Goal: Information Seeking & Learning: Learn about a topic

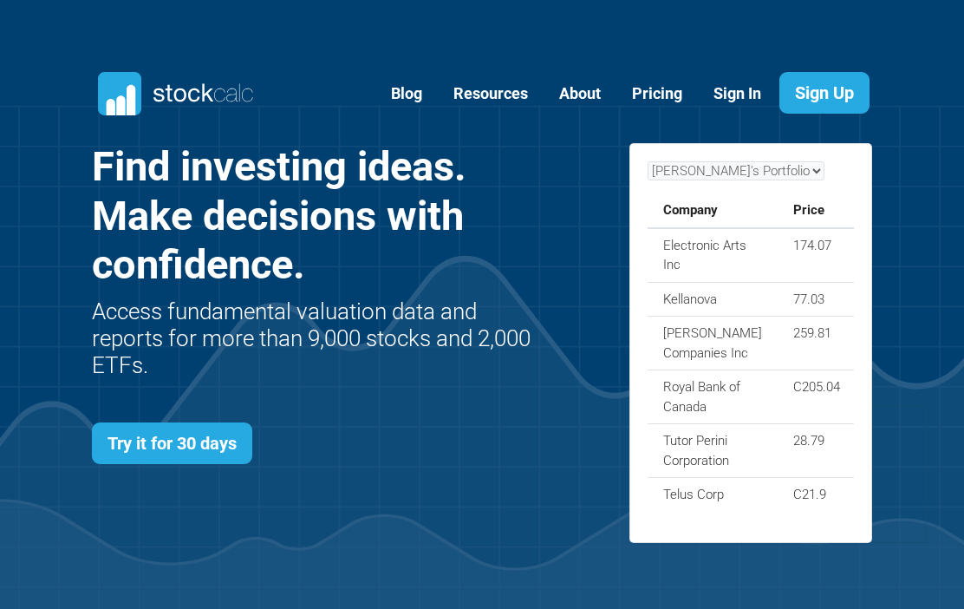
scroll to position [612, 833]
click at [739, 99] on link "Sign In" at bounding box center [738, 94] width 74 height 42
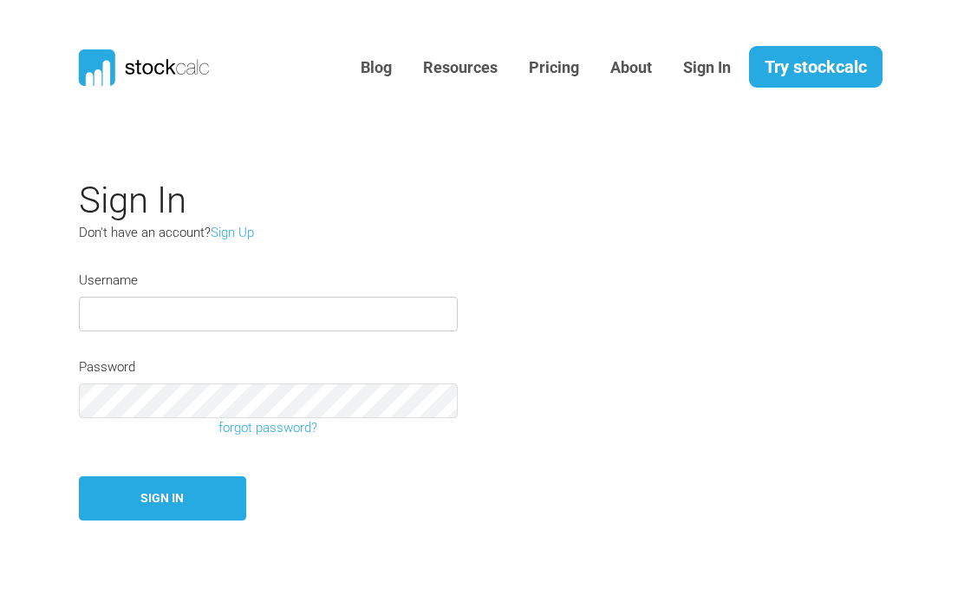
type input "Miko12"
click at [162, 500] on button "Sign In" at bounding box center [162, 498] width 167 height 44
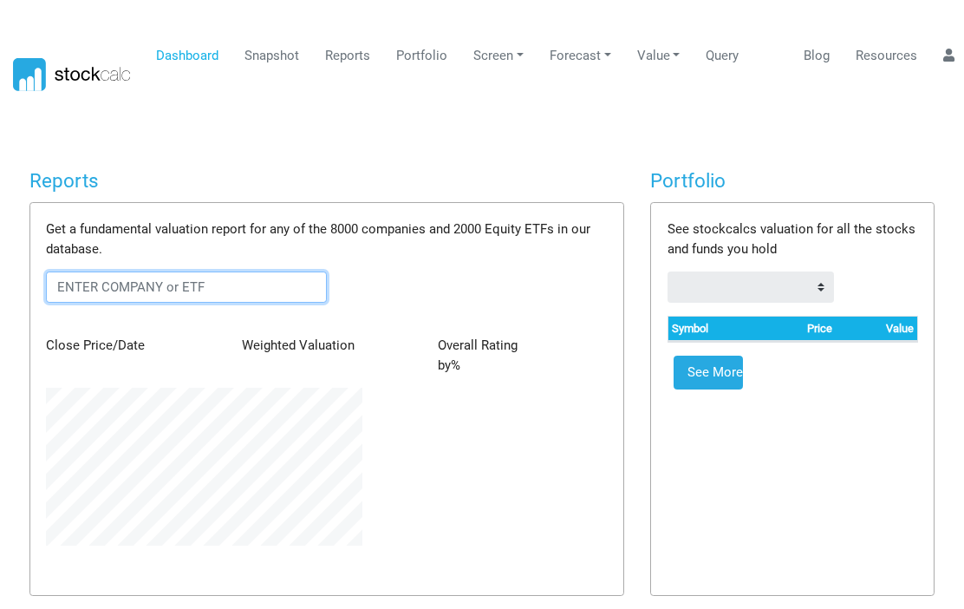
click at [88, 277] on input "text" at bounding box center [186, 286] width 281 height 31
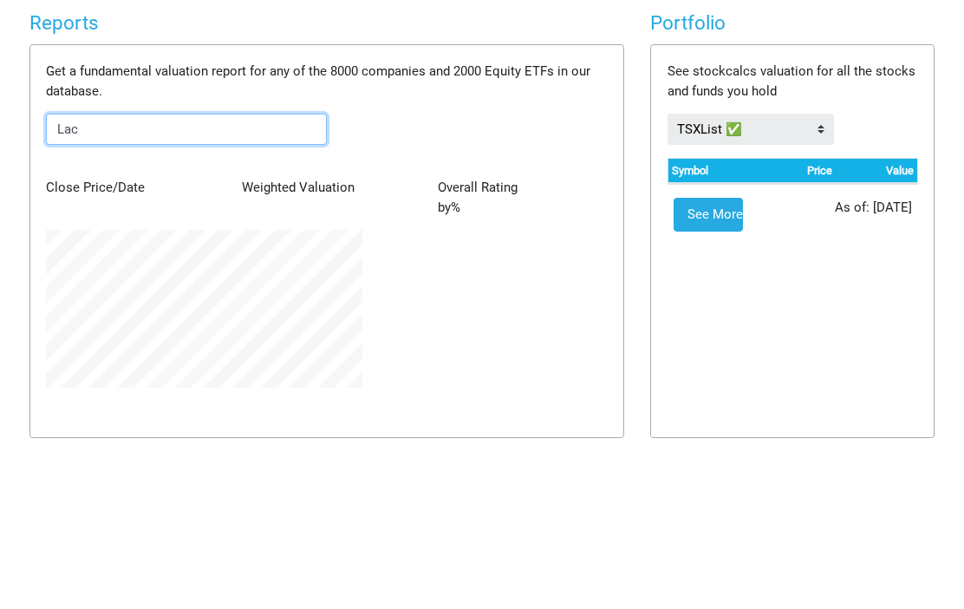
type input "Lac"
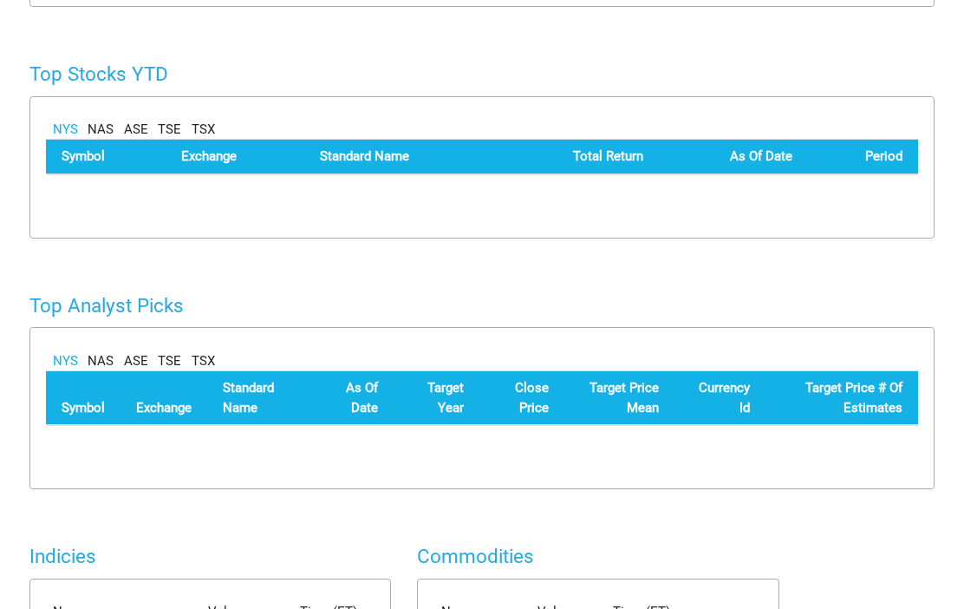
scroll to position [904, 0]
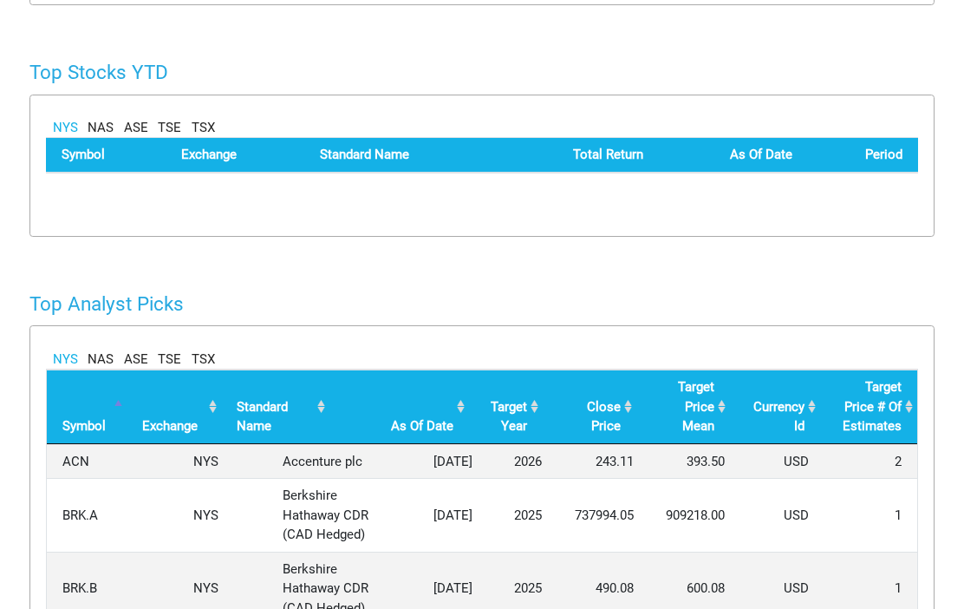
click at [110, 296] on h4 "Top Analyst Picks" at bounding box center [482, 304] width 906 height 23
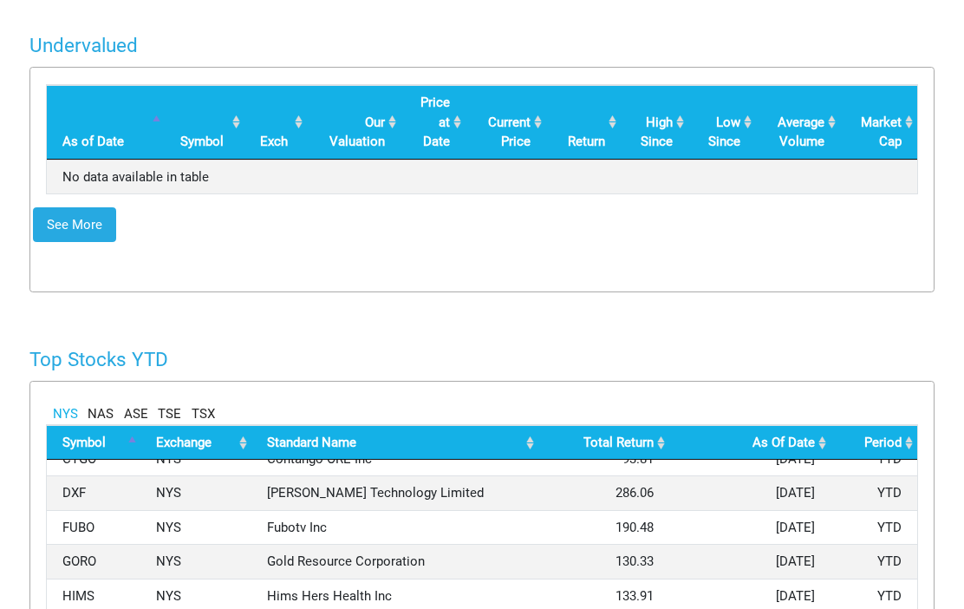
scroll to position [0, 0]
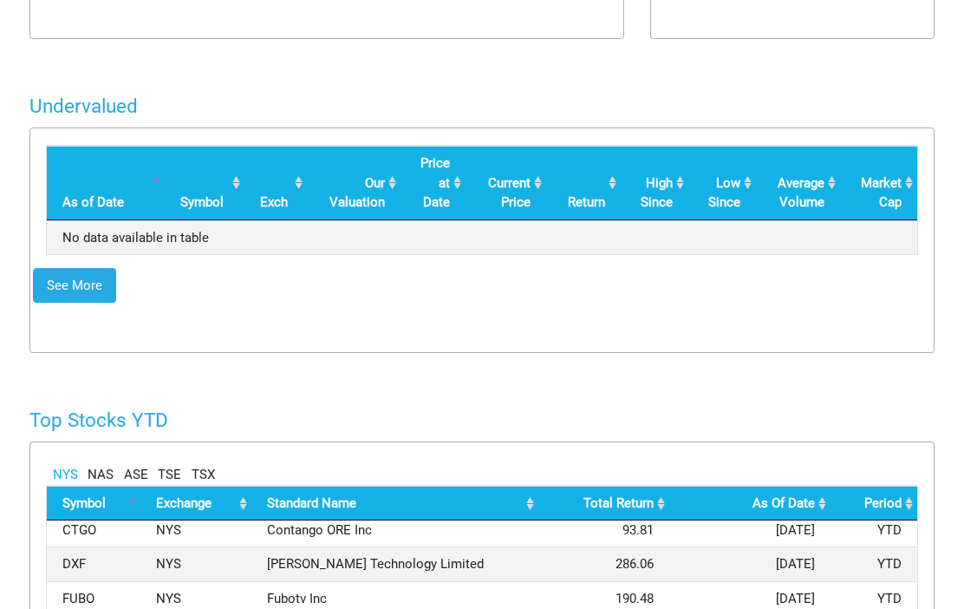
click at [208, 465] on link "TSX" at bounding box center [203, 475] width 23 height 20
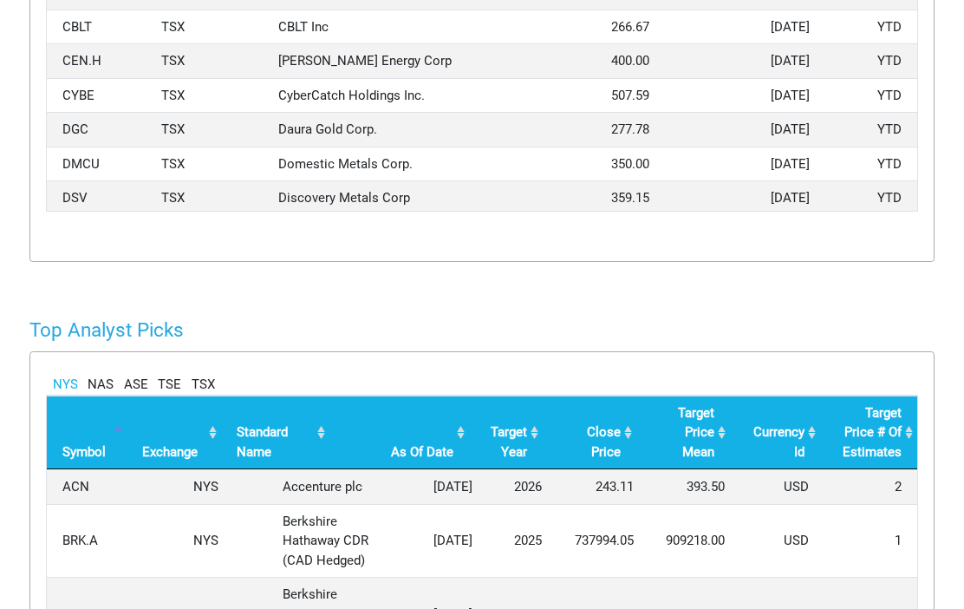
scroll to position [1329, 0]
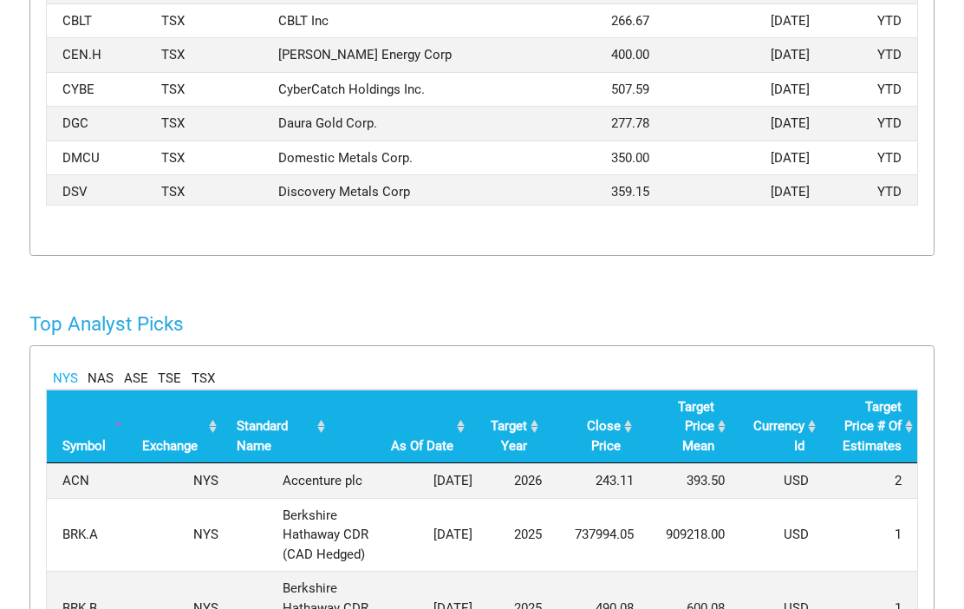
click at [205, 389] on link "TSX" at bounding box center [203, 379] width 23 height 20
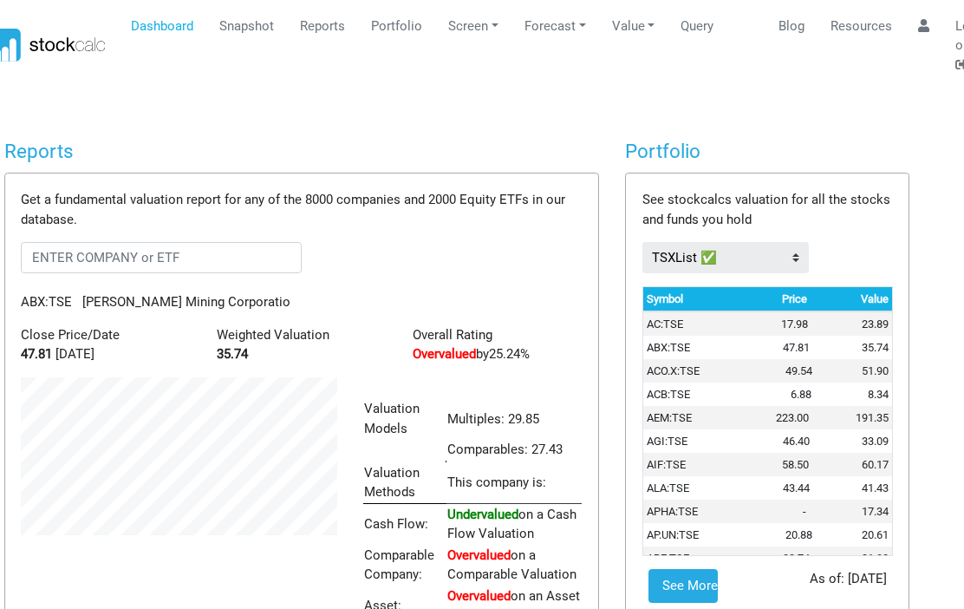
scroll to position [0, 25]
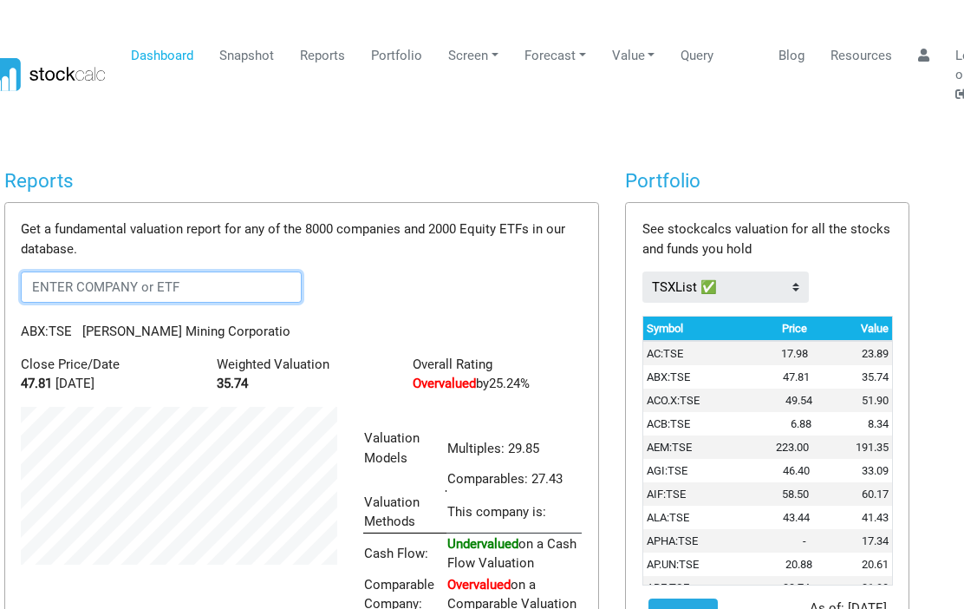
click at [62, 277] on input "text" at bounding box center [161, 286] width 281 height 31
click at [208, 278] on input "text" at bounding box center [161, 286] width 281 height 31
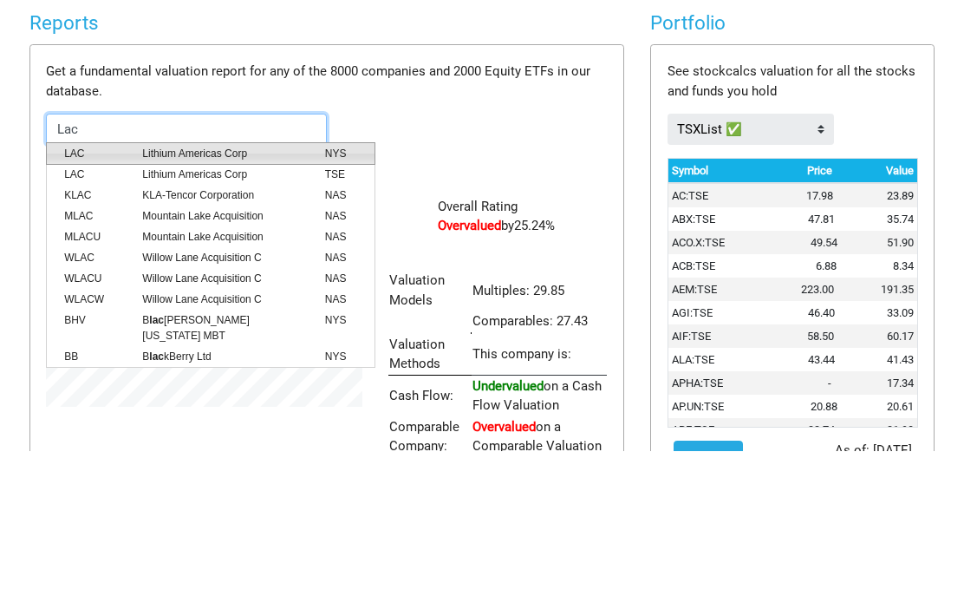
click at [209, 304] on span "Lithium Americas Corp" at bounding box center [220, 312] width 182 height 16
type input "LAC:NYS"
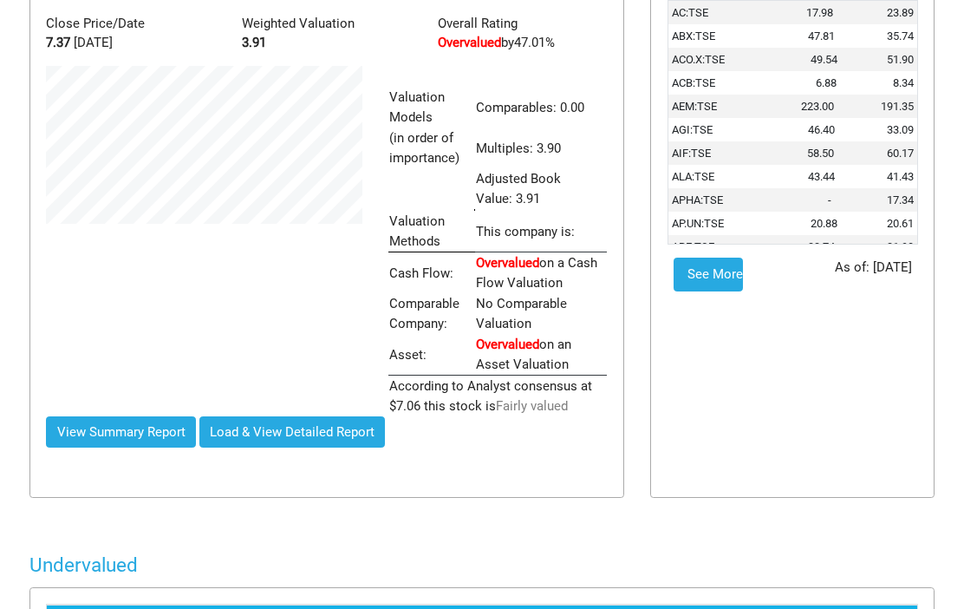
scroll to position [336, 0]
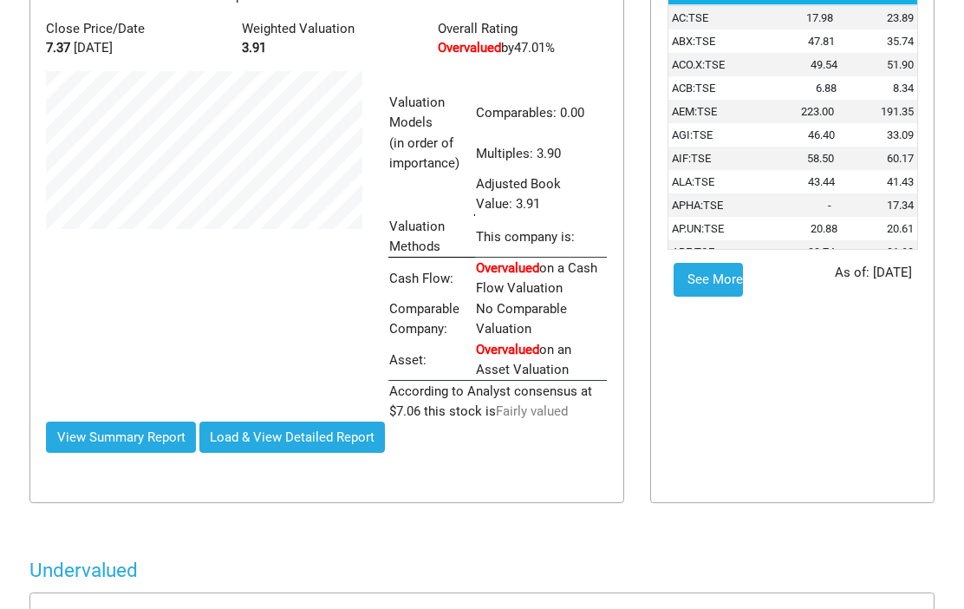
click at [132, 426] on button "View Summary Report" at bounding box center [121, 437] width 150 height 31
type input "LAC:NYS"
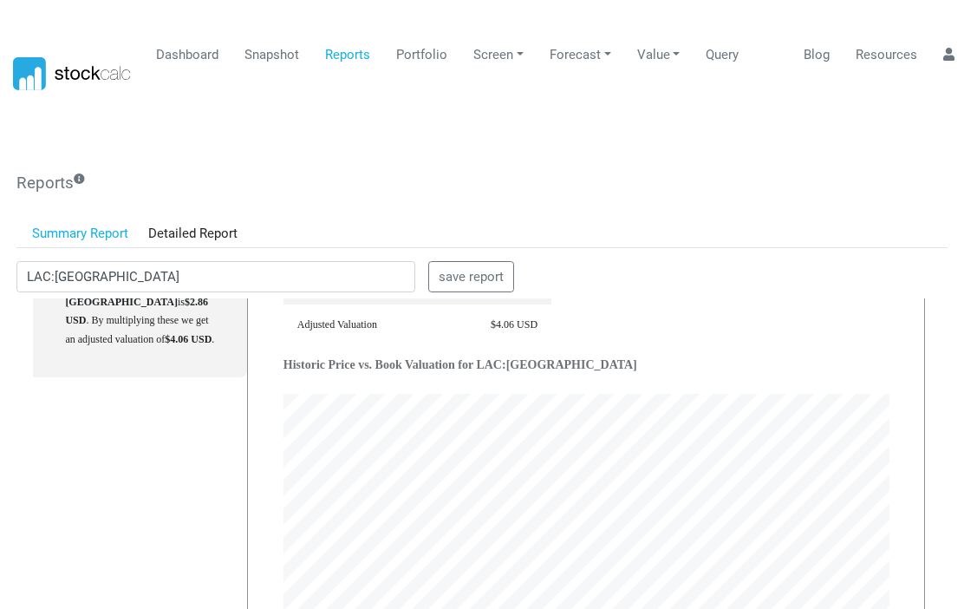
scroll to position [3984, 0]
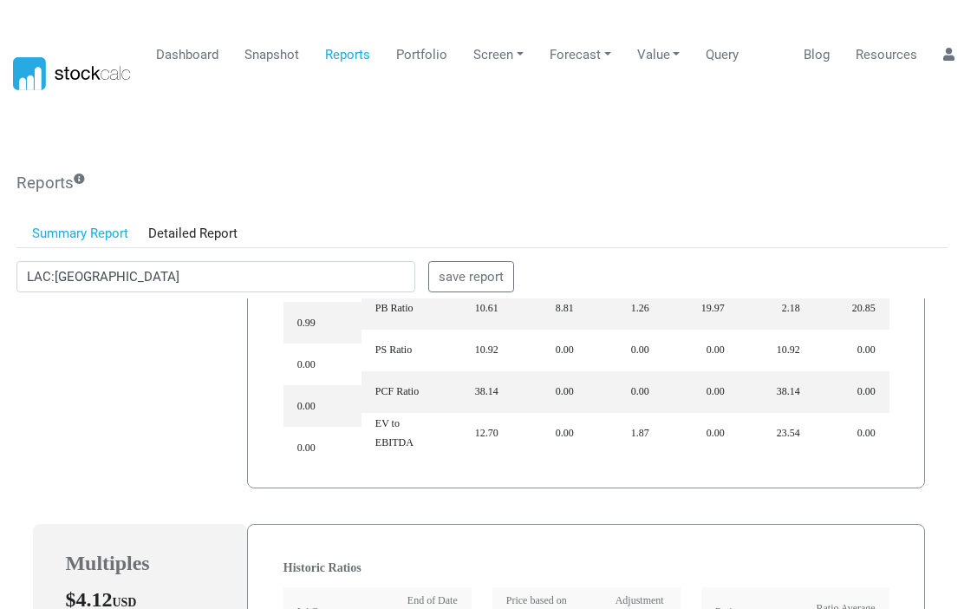
click at [6, 608] on body "Dashboard Snapshot Reports Portfolio Screen Stock Screener Sector ETF Industry …" at bounding box center [482, 303] width 964 height 609
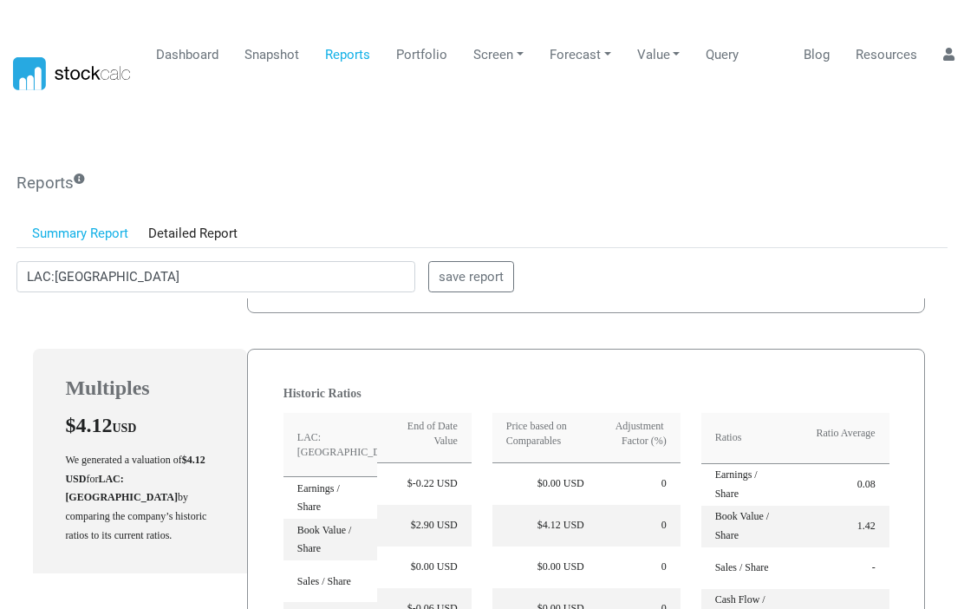
scroll to position [494, 932]
